Goal: Information Seeking & Learning: Learn about a topic

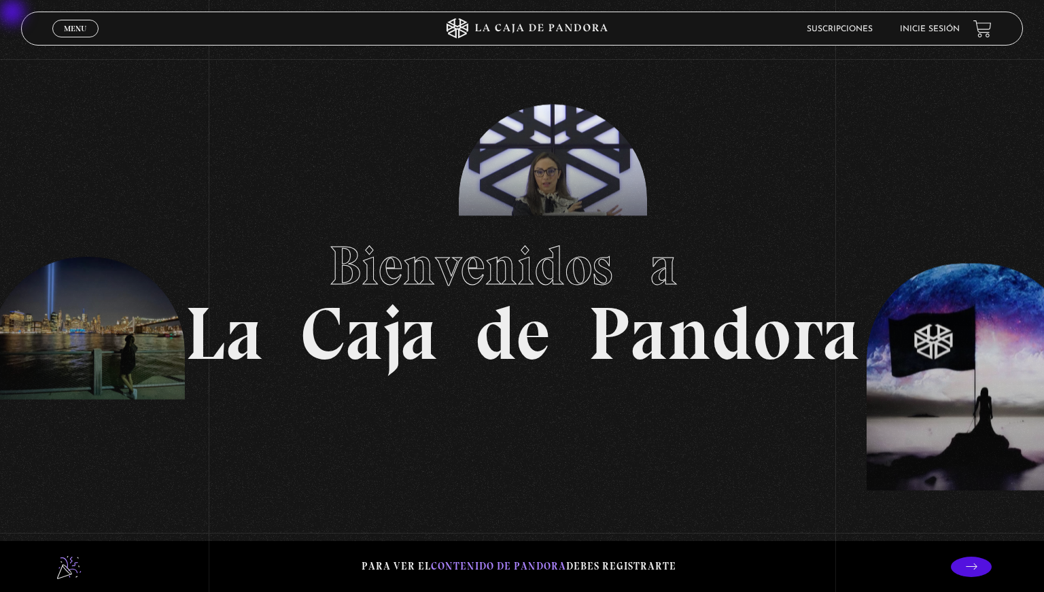
click at [625, 33] on link "Inicie sesión" at bounding box center [930, 29] width 60 height 8
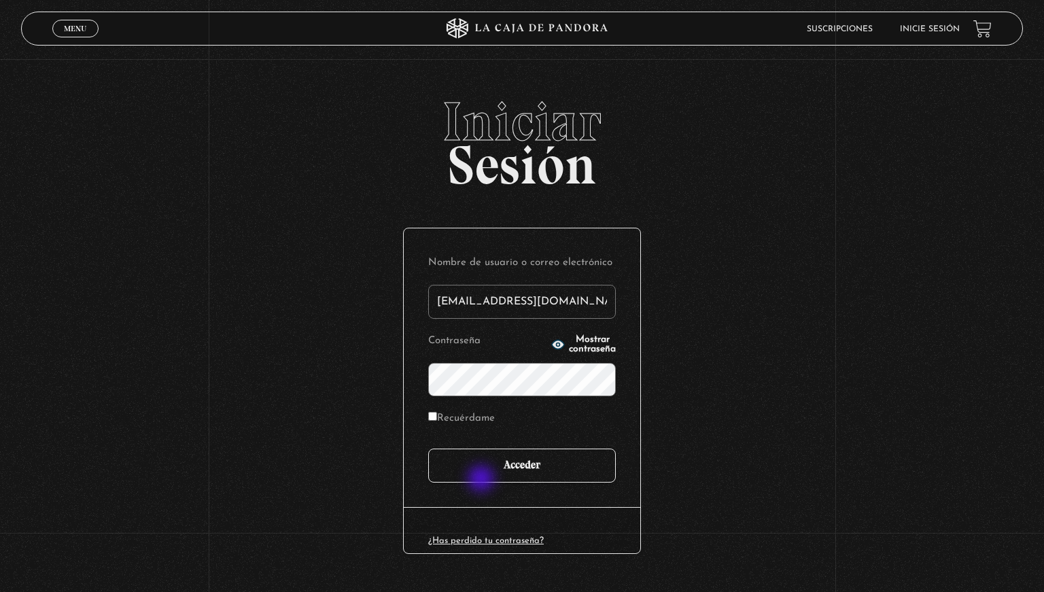
type input "[EMAIL_ADDRESS][DOMAIN_NAME]"
click at [490, 480] on input "Acceder" at bounding box center [522, 466] width 188 height 34
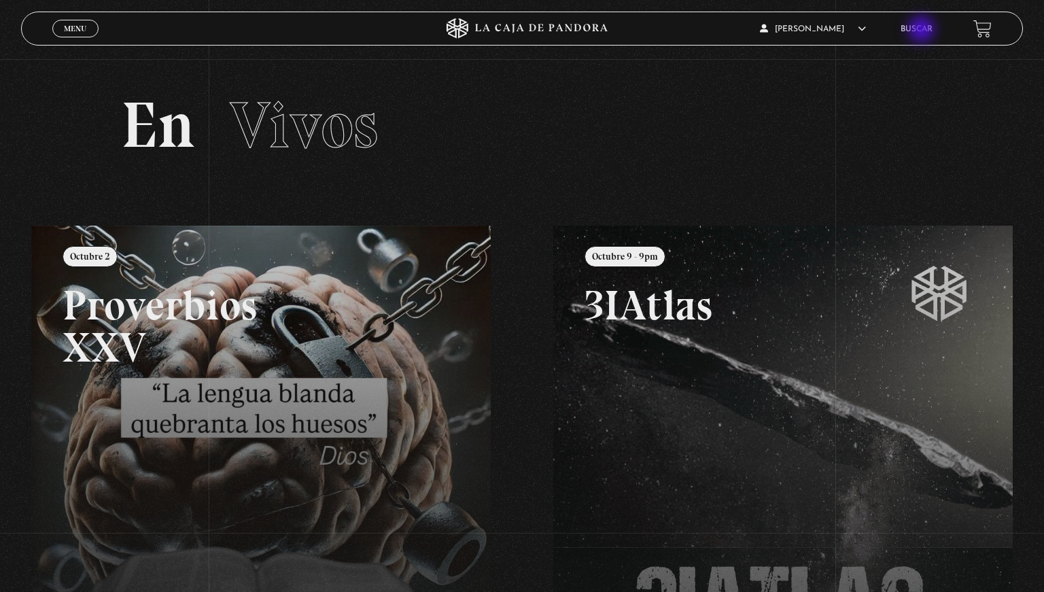
click at [923, 31] on link "Buscar" at bounding box center [917, 29] width 32 height 8
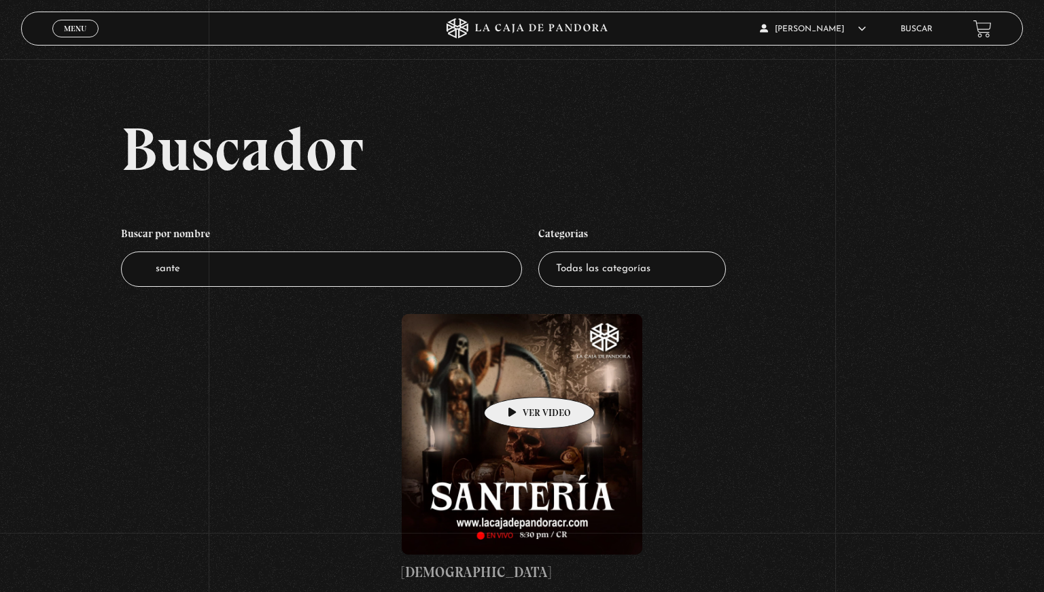
click at [518, 377] on figure at bounding box center [522, 434] width 241 height 241
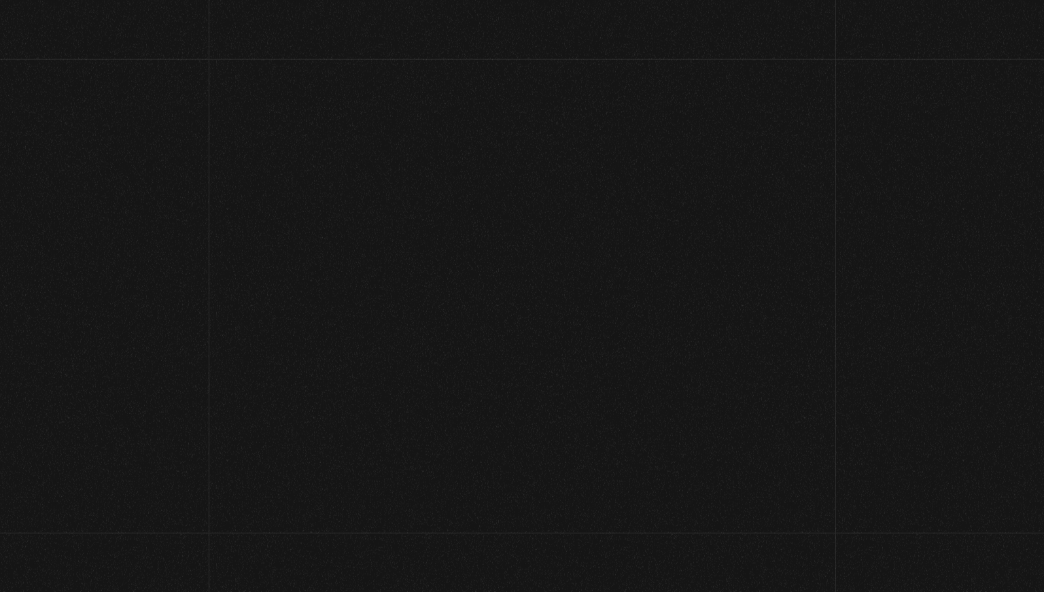
scroll to position [143, 0]
